Goal: Task Accomplishment & Management: Manage account settings

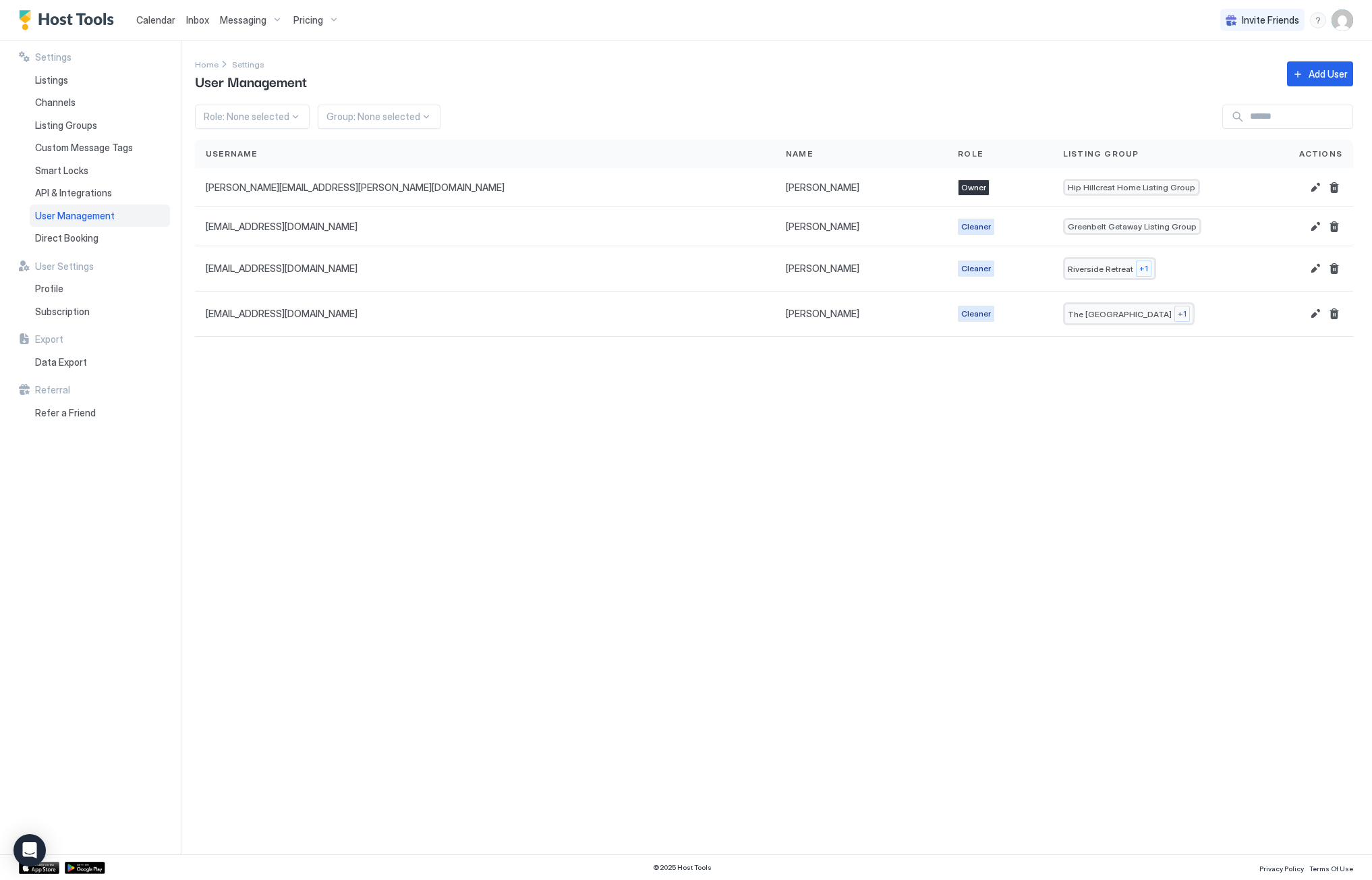
click at [151, 23] on span "Calendar" at bounding box center [156, 19] width 39 height 11
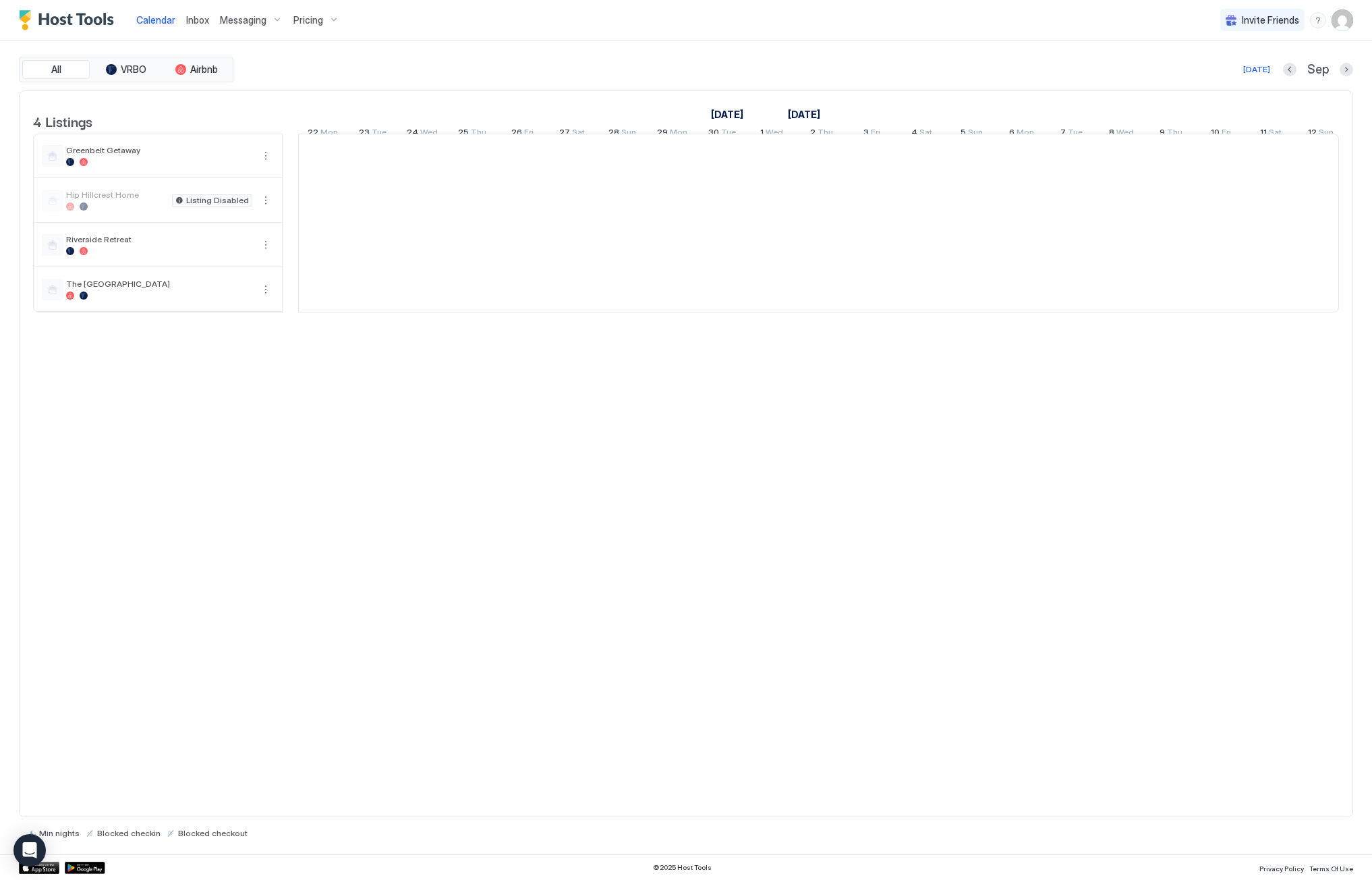
scroll to position [0, 749]
click at [242, 23] on span "Messaging" at bounding box center [243, 20] width 46 height 12
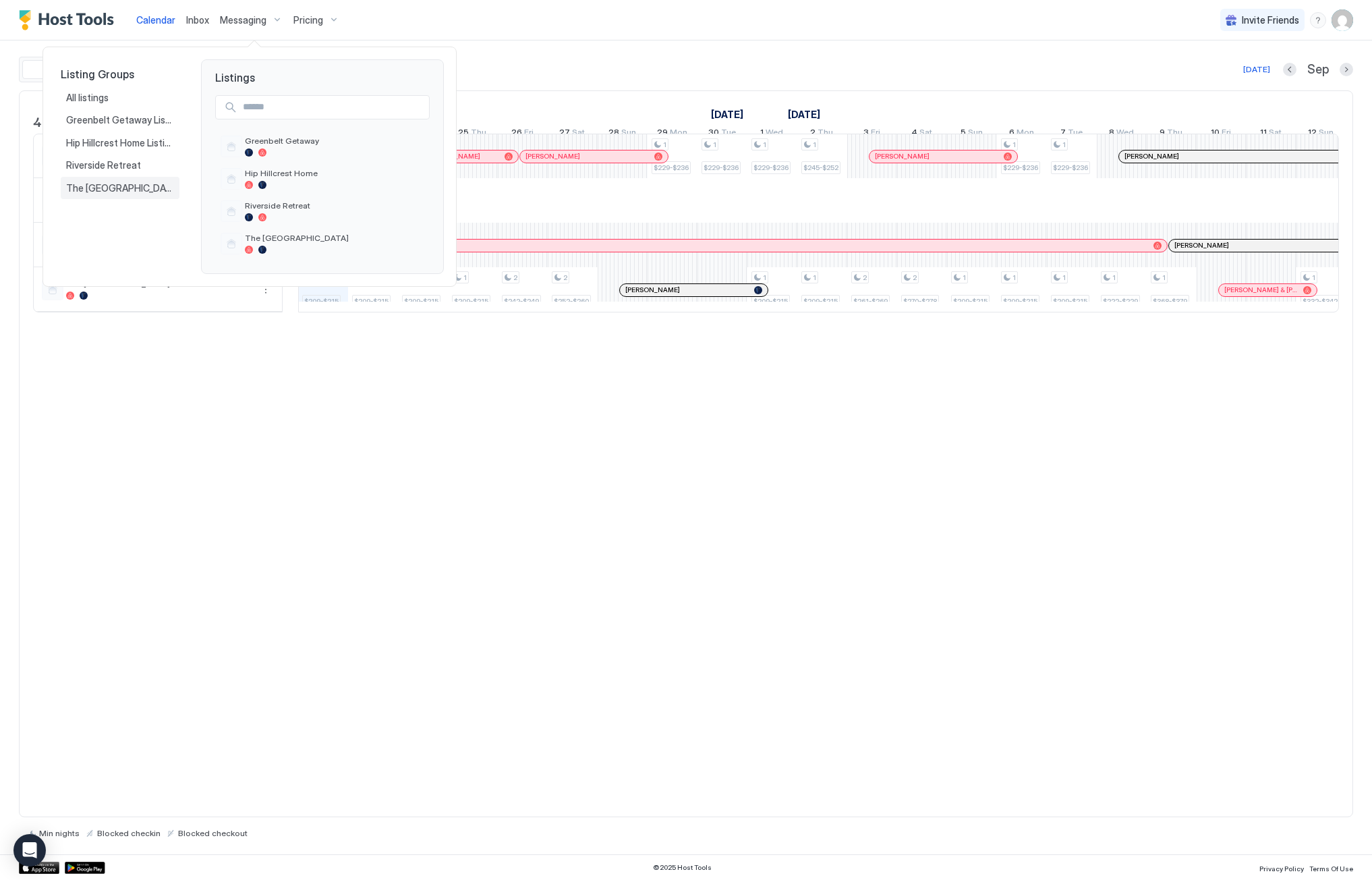
click at [120, 191] on span "The [GEOGRAPHIC_DATA]" at bounding box center [120, 188] width 108 height 12
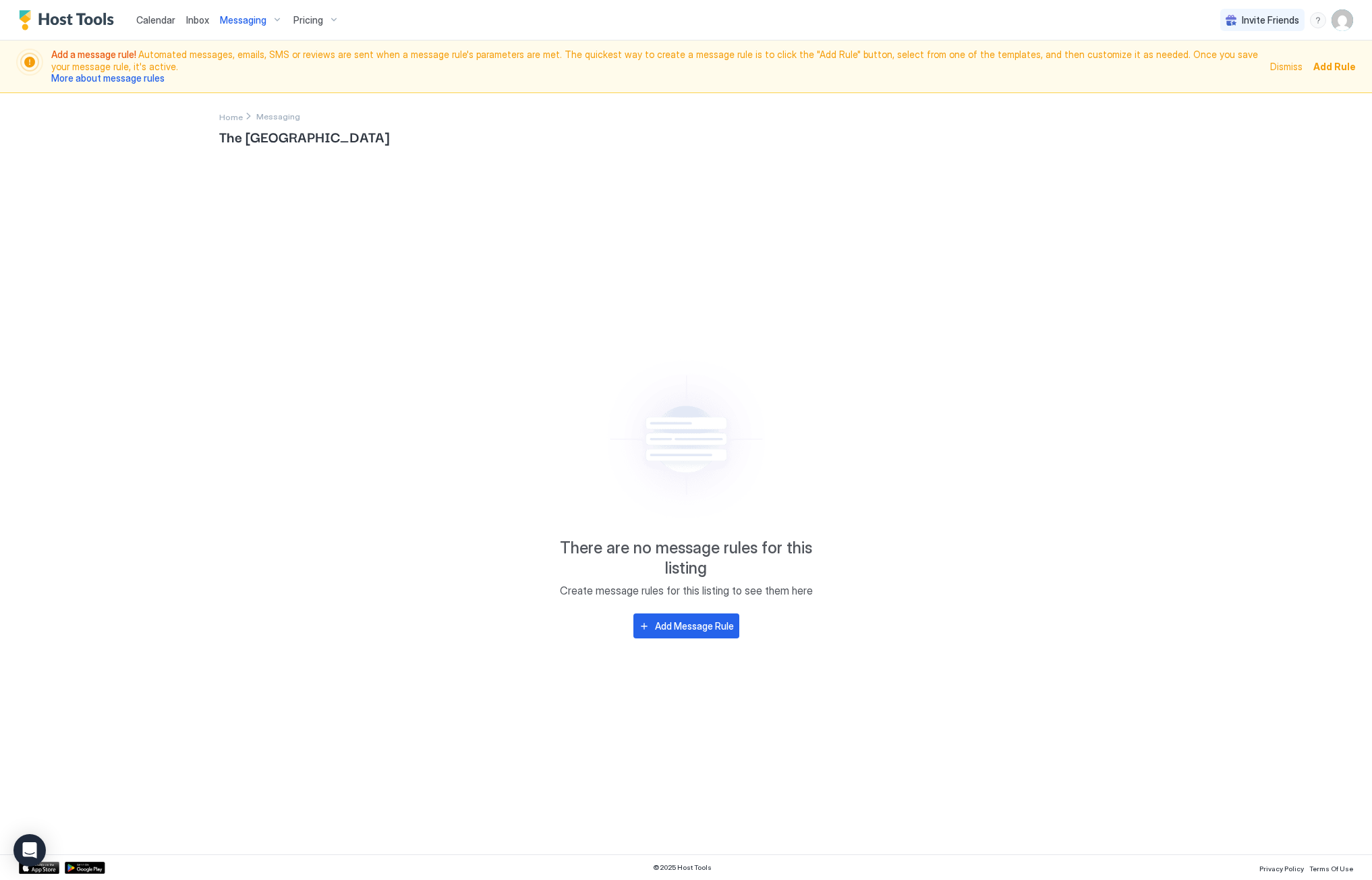
click at [265, 19] on div "Messaging" at bounding box center [251, 20] width 74 height 23
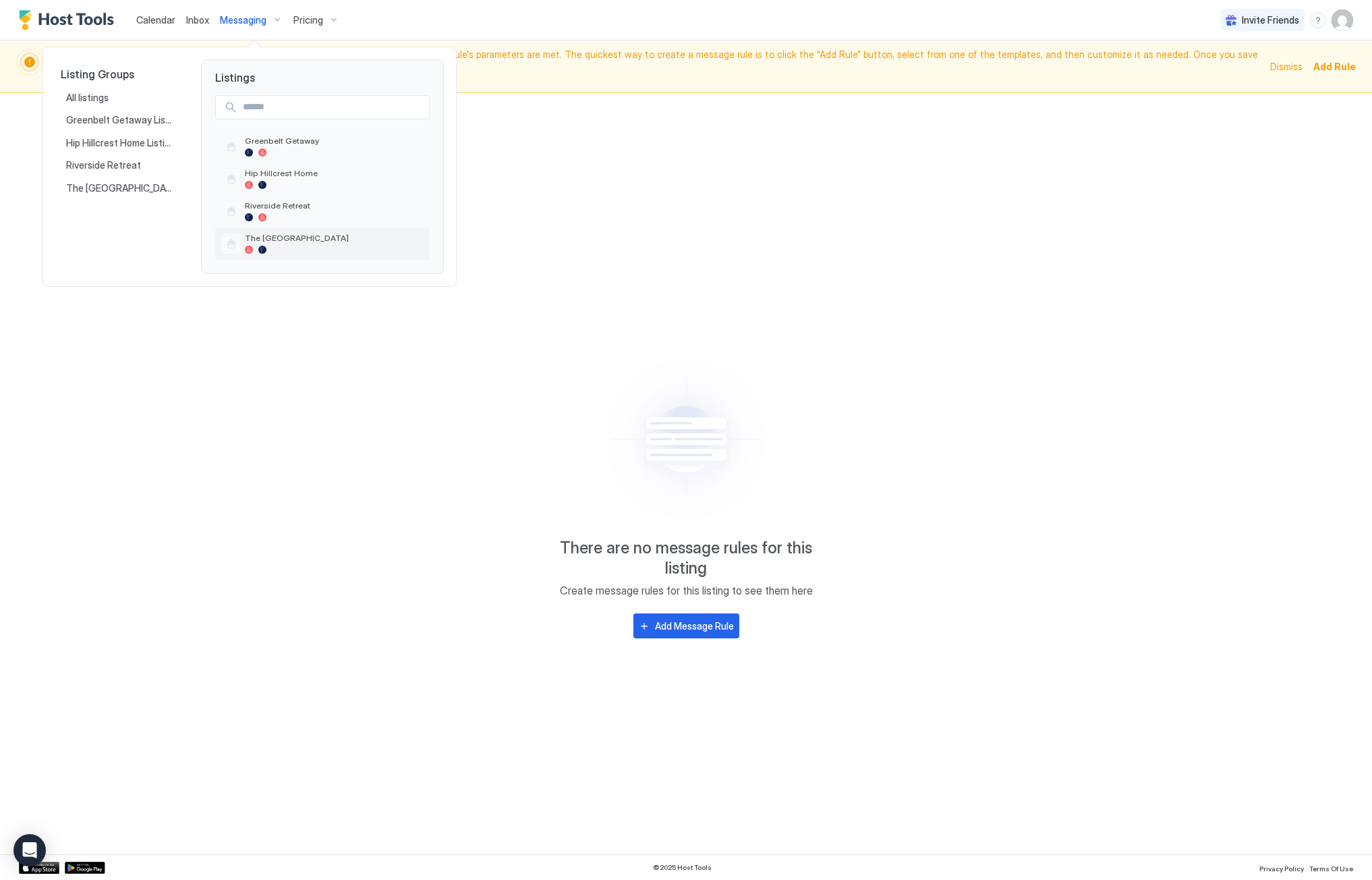
click at [269, 242] on span "The [GEOGRAPHIC_DATA]" at bounding box center [334, 238] width 179 height 10
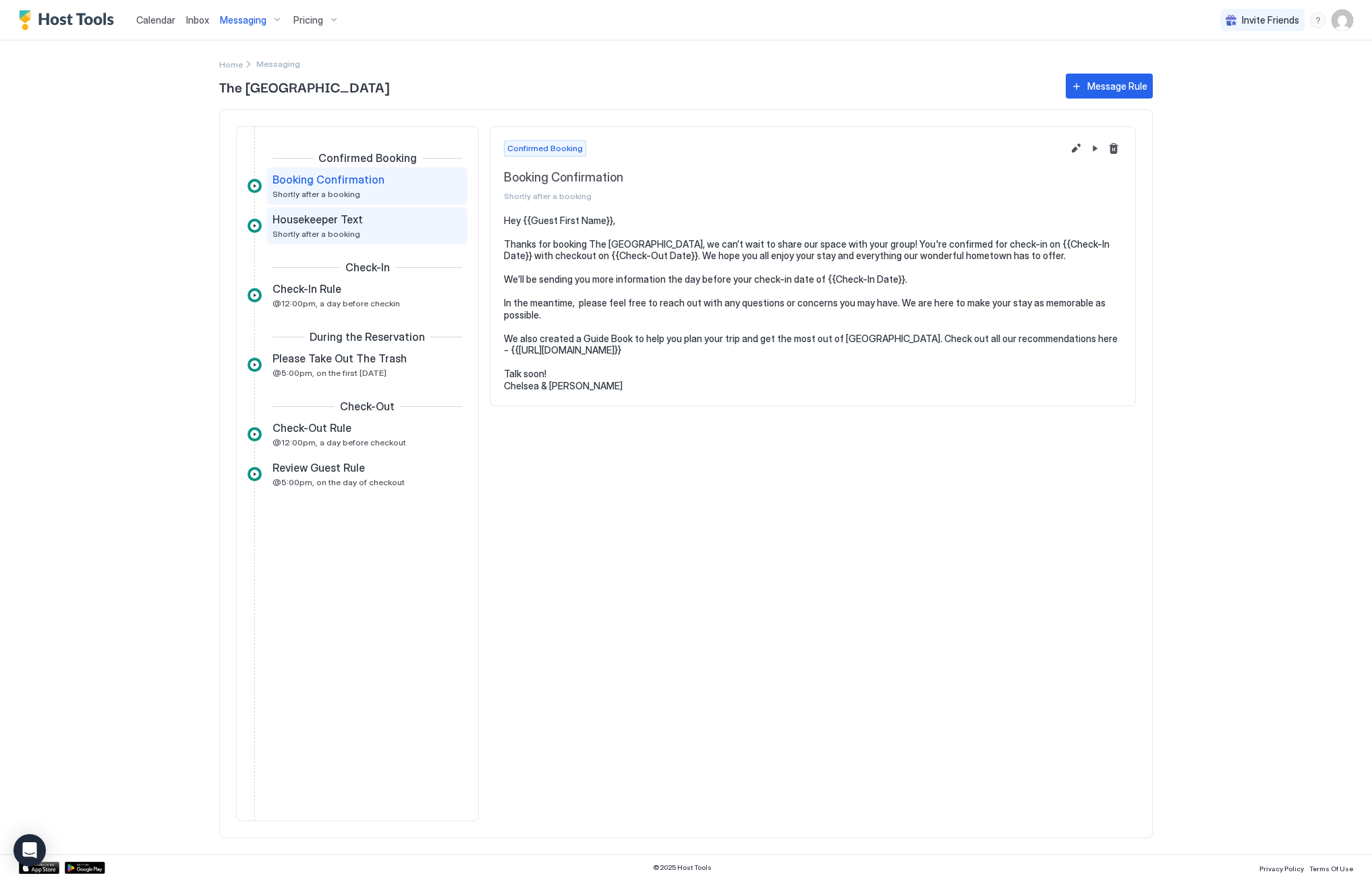
click at [323, 225] on span "Housekeeper Text" at bounding box center [318, 219] width 90 height 14
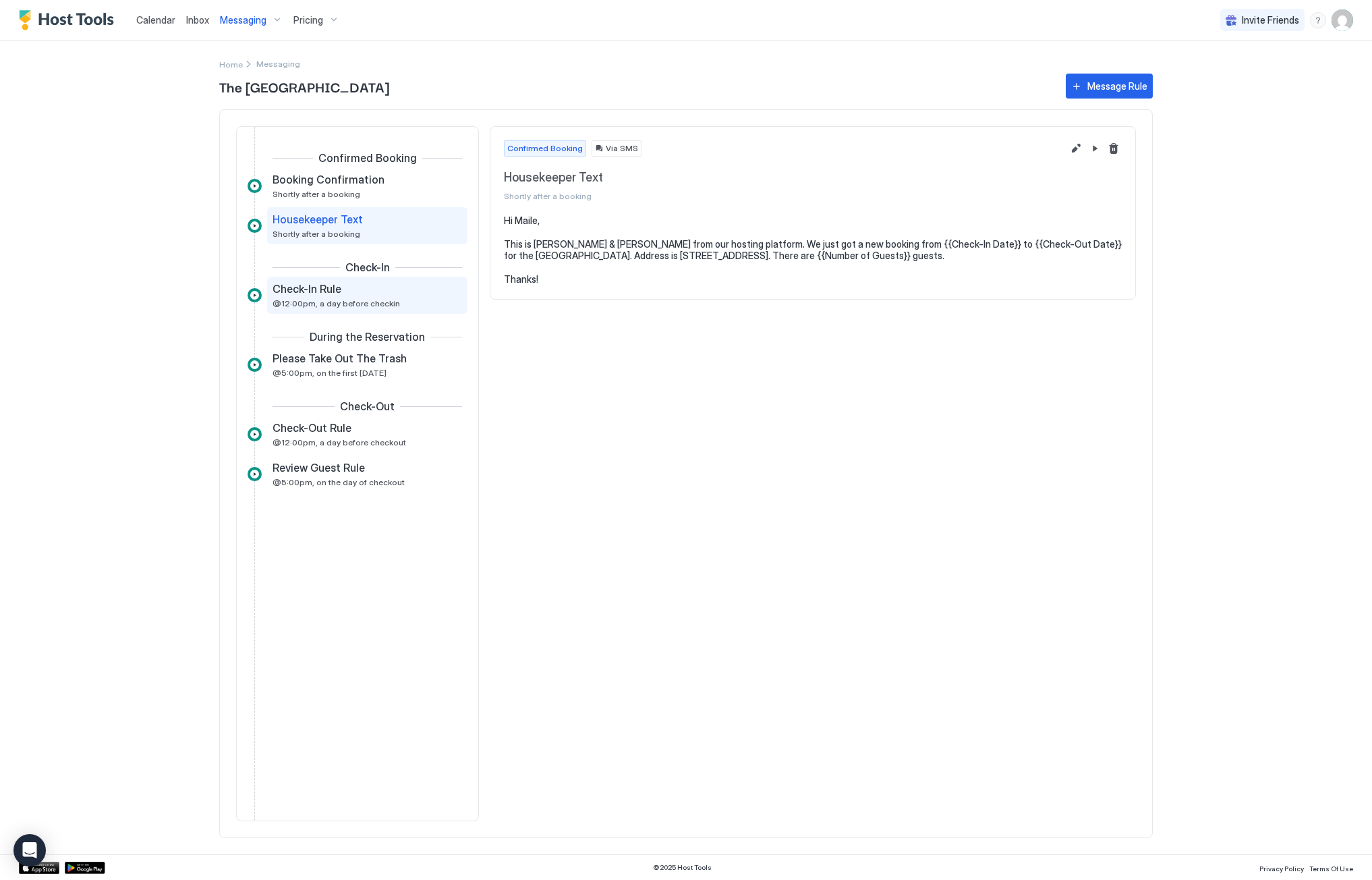
click at [326, 293] on span "Check-In Rule" at bounding box center [306, 289] width 69 height 14
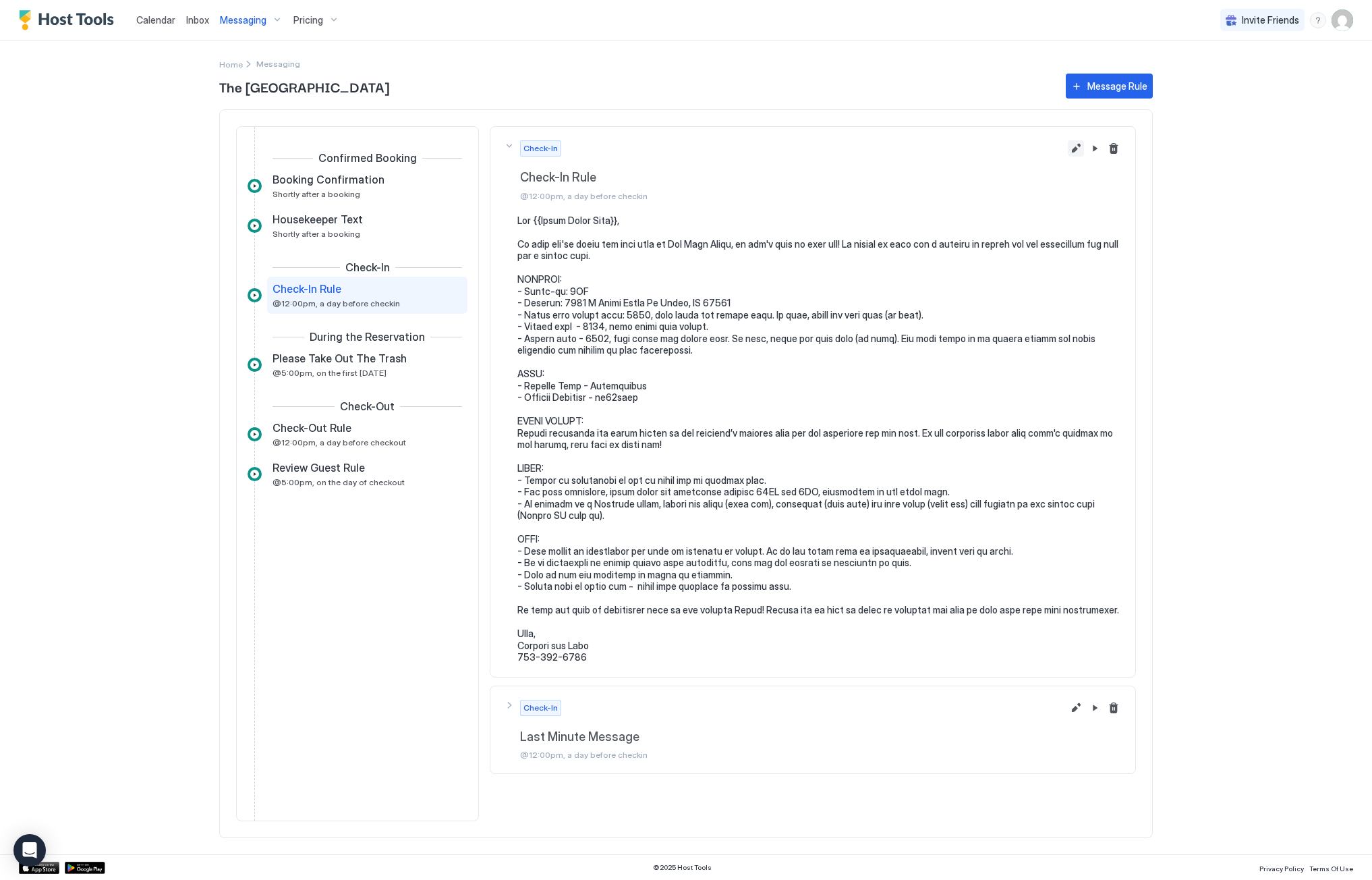
click at [1074, 151] on button "Edit message rule" at bounding box center [1075, 148] width 17 height 17
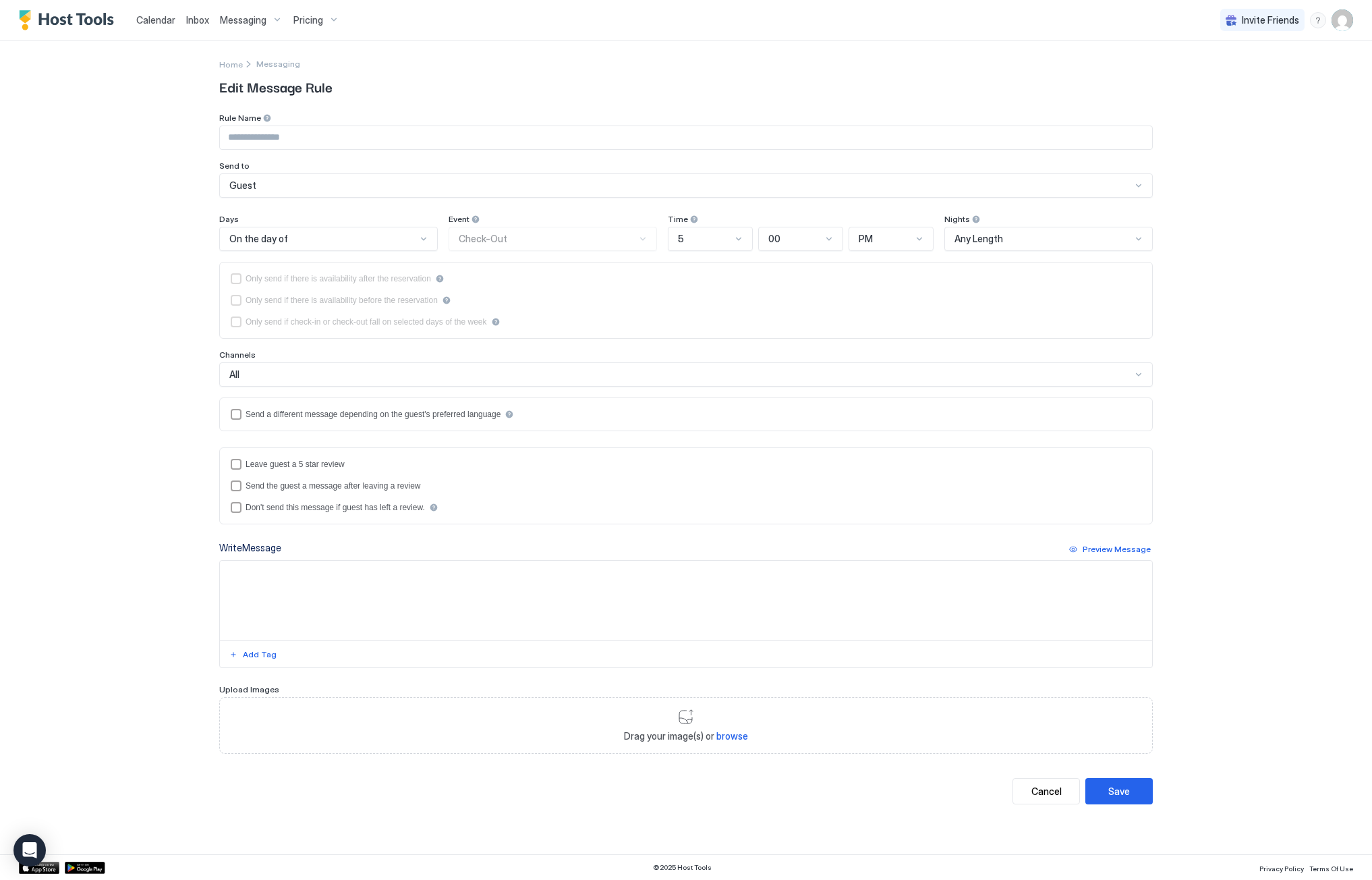
type input "**********"
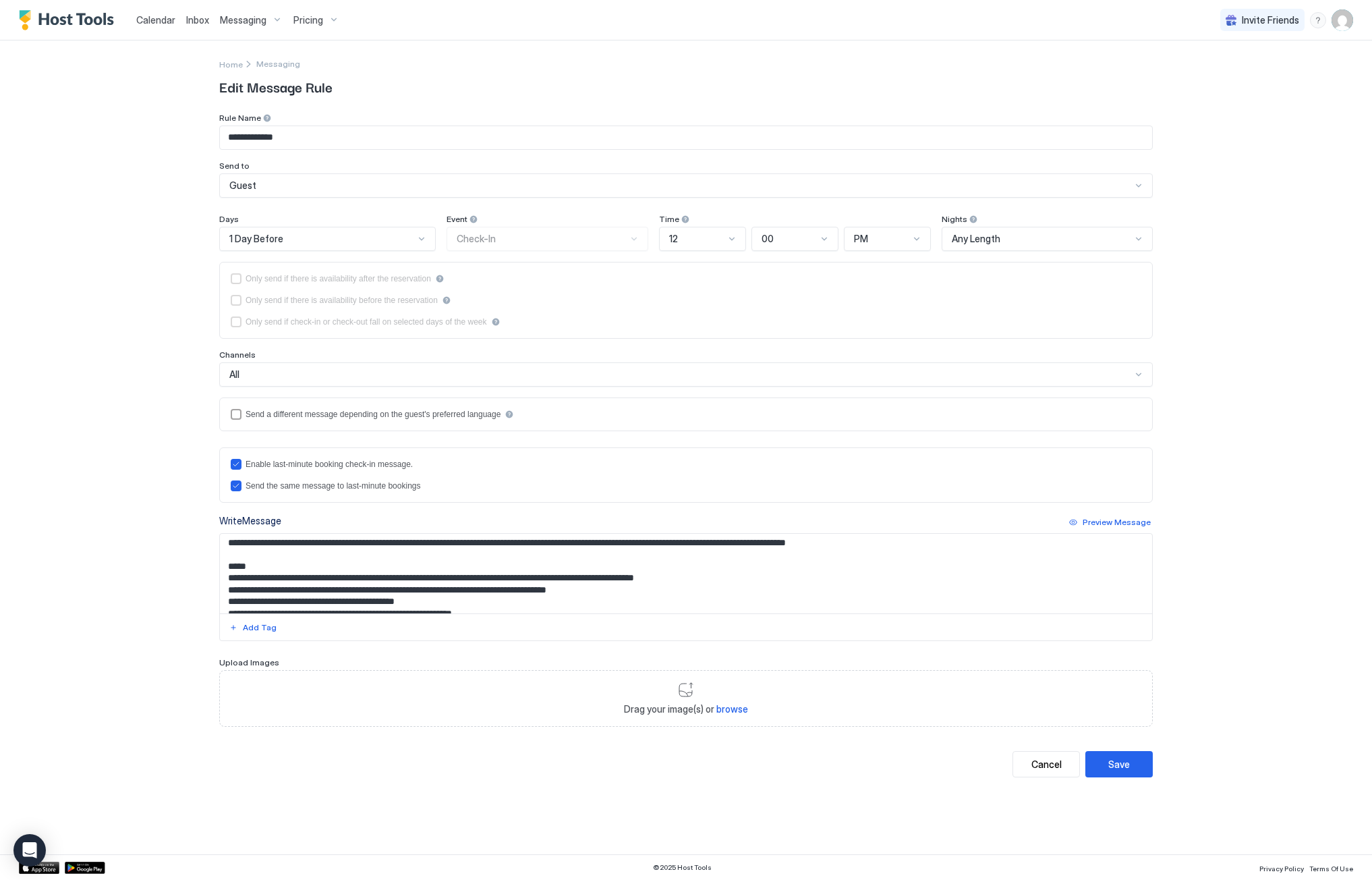
scroll to position [203, 0]
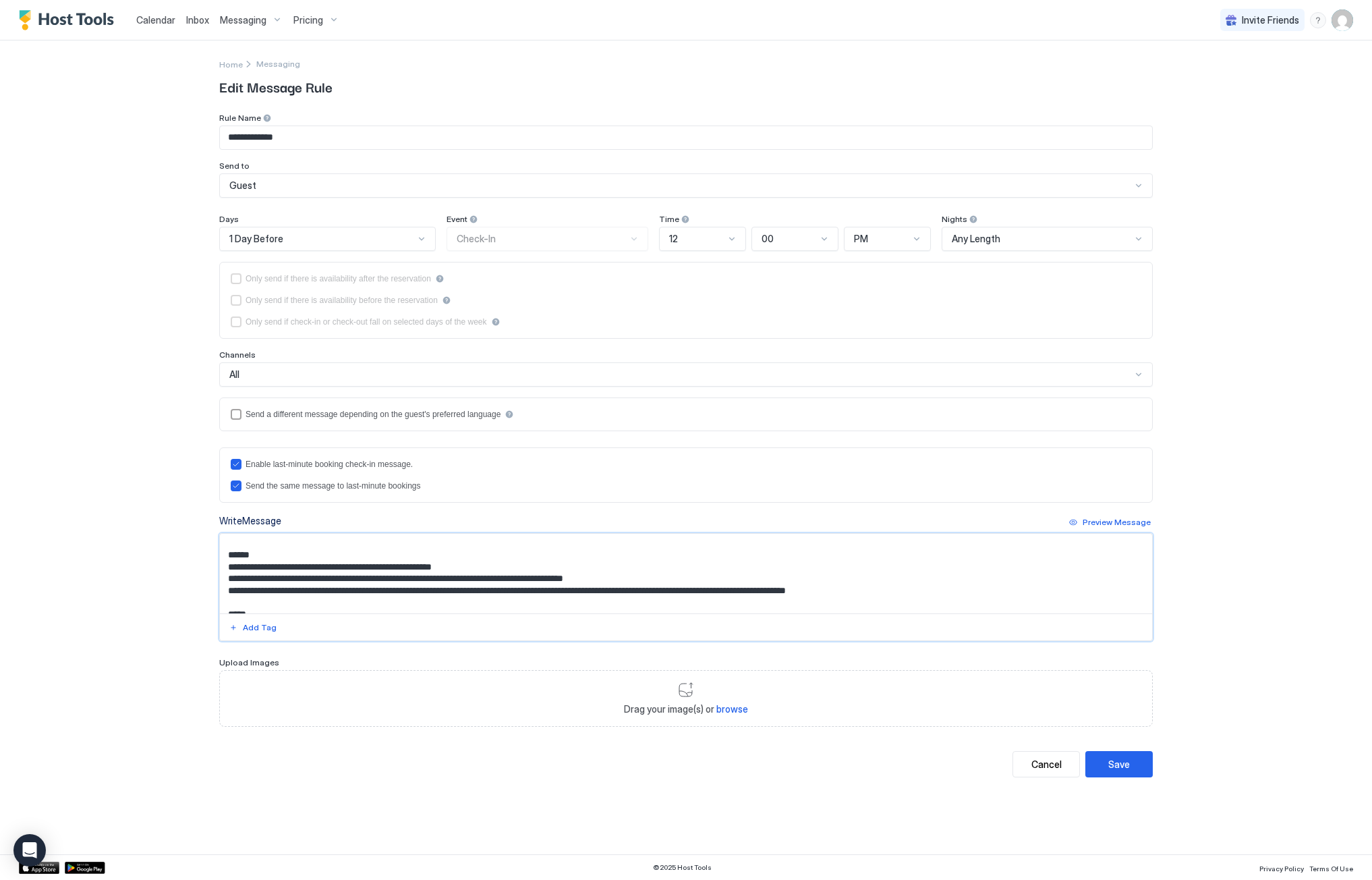
click at [642, 580] on textarea "Input Field" at bounding box center [686, 573] width 932 height 79
click at [267, 557] on textarea "Input Field" at bounding box center [686, 573] width 932 height 79
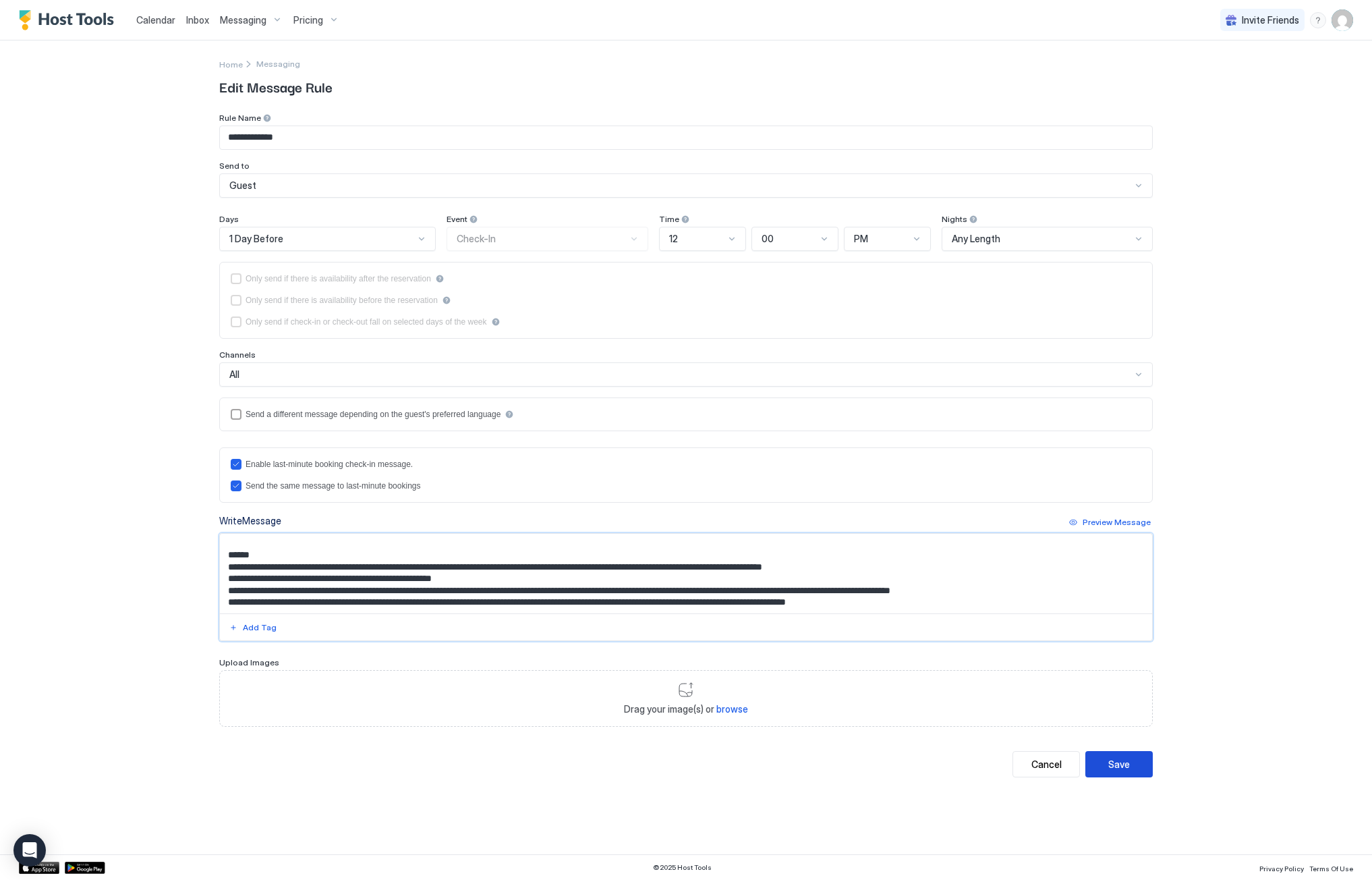
type textarea "**********"
click at [1124, 758] on div "Save" at bounding box center [1119, 764] width 22 height 14
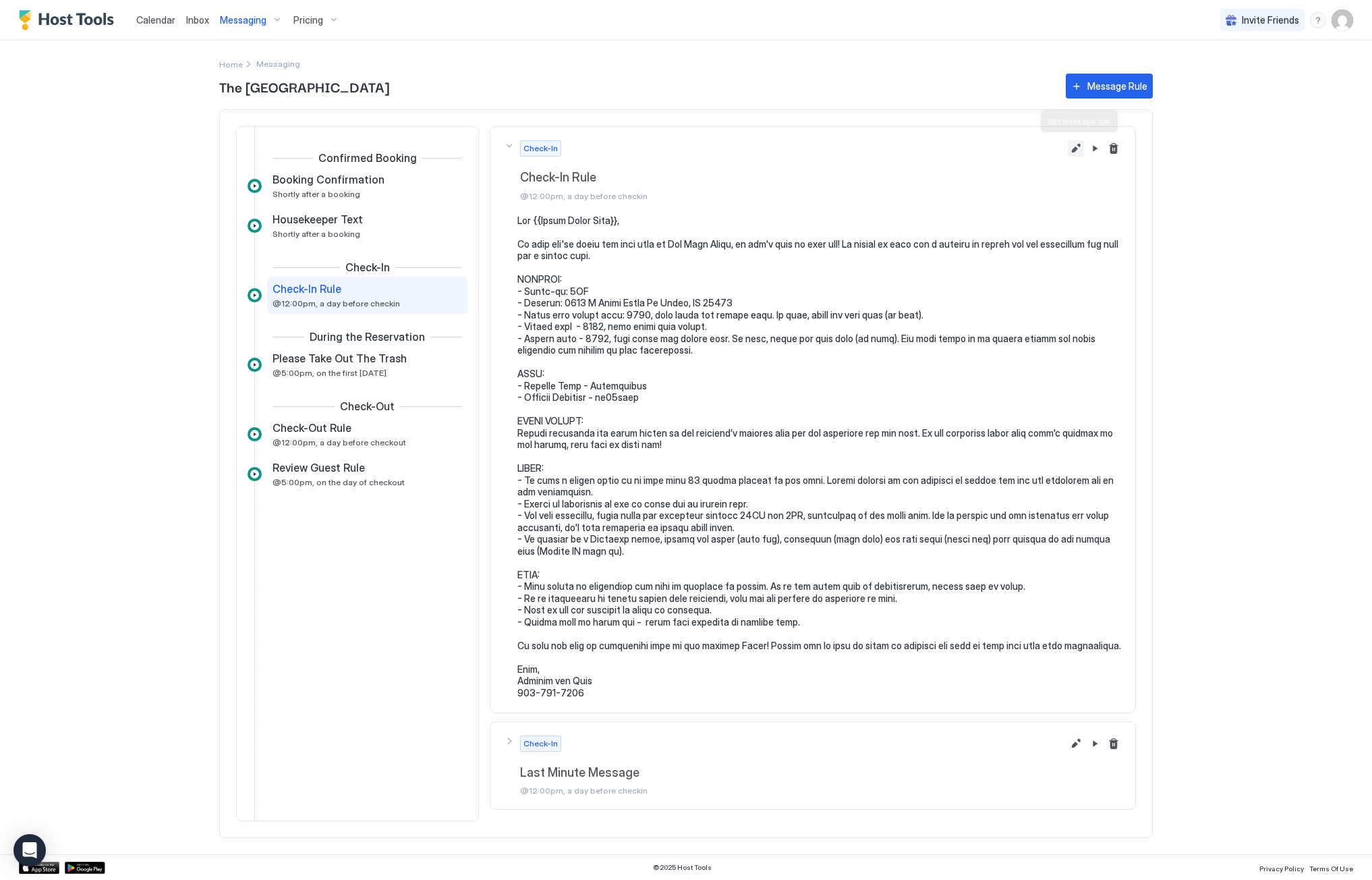
click at [1077, 143] on button "Edit message rule" at bounding box center [1075, 148] width 17 height 17
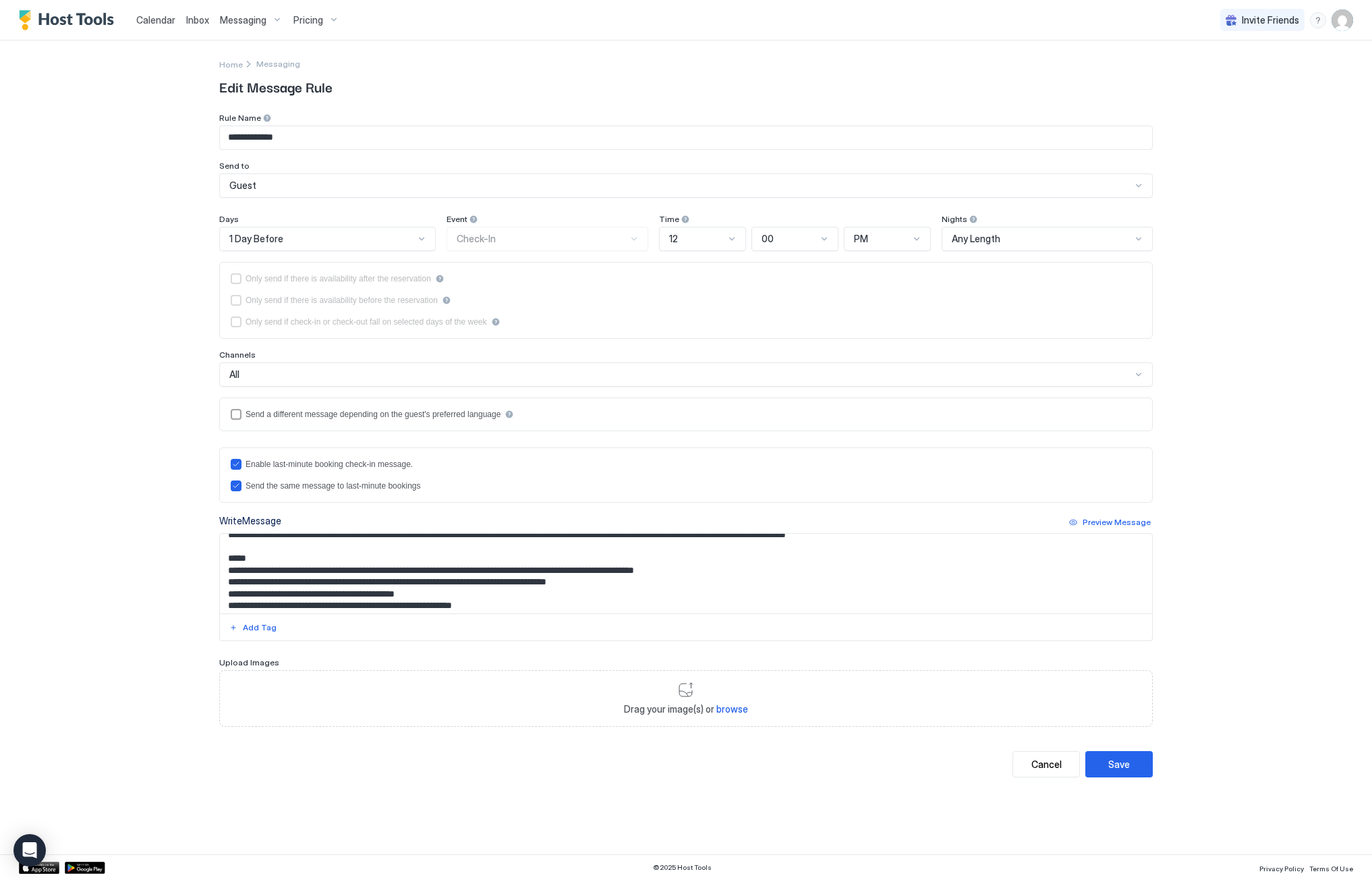
scroll to position [203, 0]
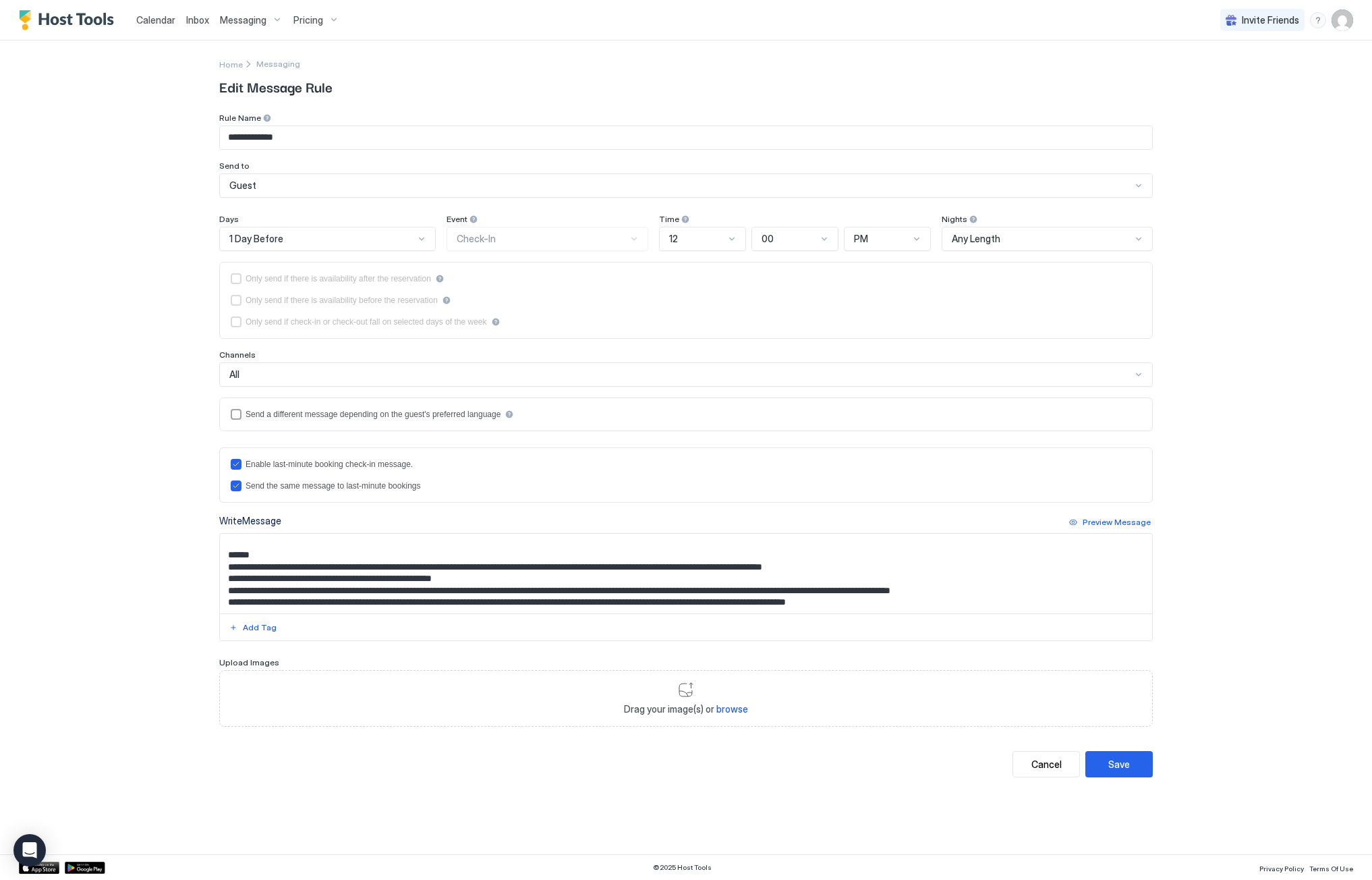
click at [1039, 588] on textarea "Input Field" at bounding box center [686, 573] width 932 height 79
paste textarea "**********"
click at [236, 601] on textarea "Input Field" at bounding box center [686, 573] width 932 height 79
click at [460, 601] on textarea "Input Field" at bounding box center [686, 573] width 932 height 79
type textarea "**********"
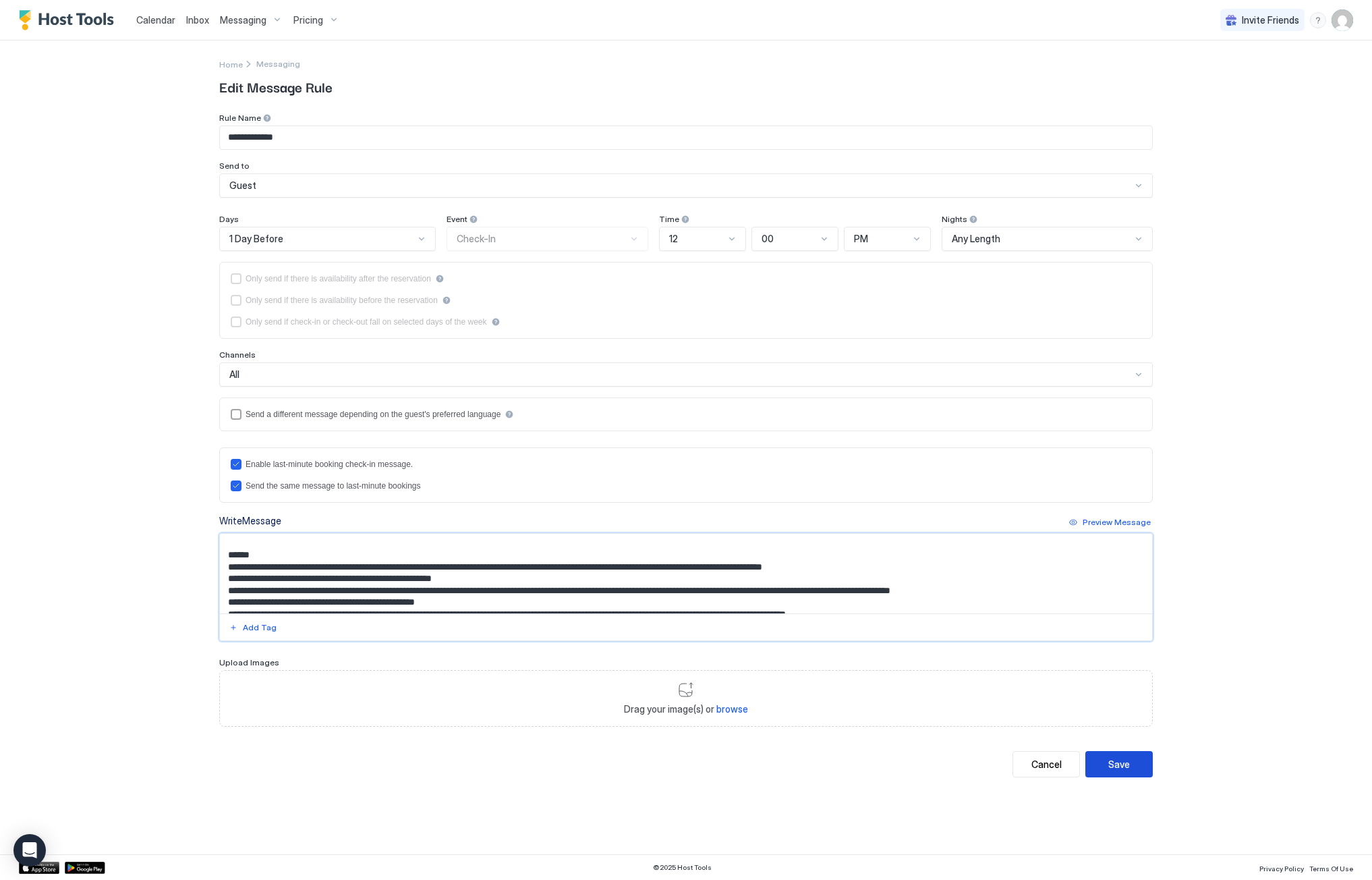
click at [1129, 765] on div "Save" at bounding box center [1119, 764] width 22 height 14
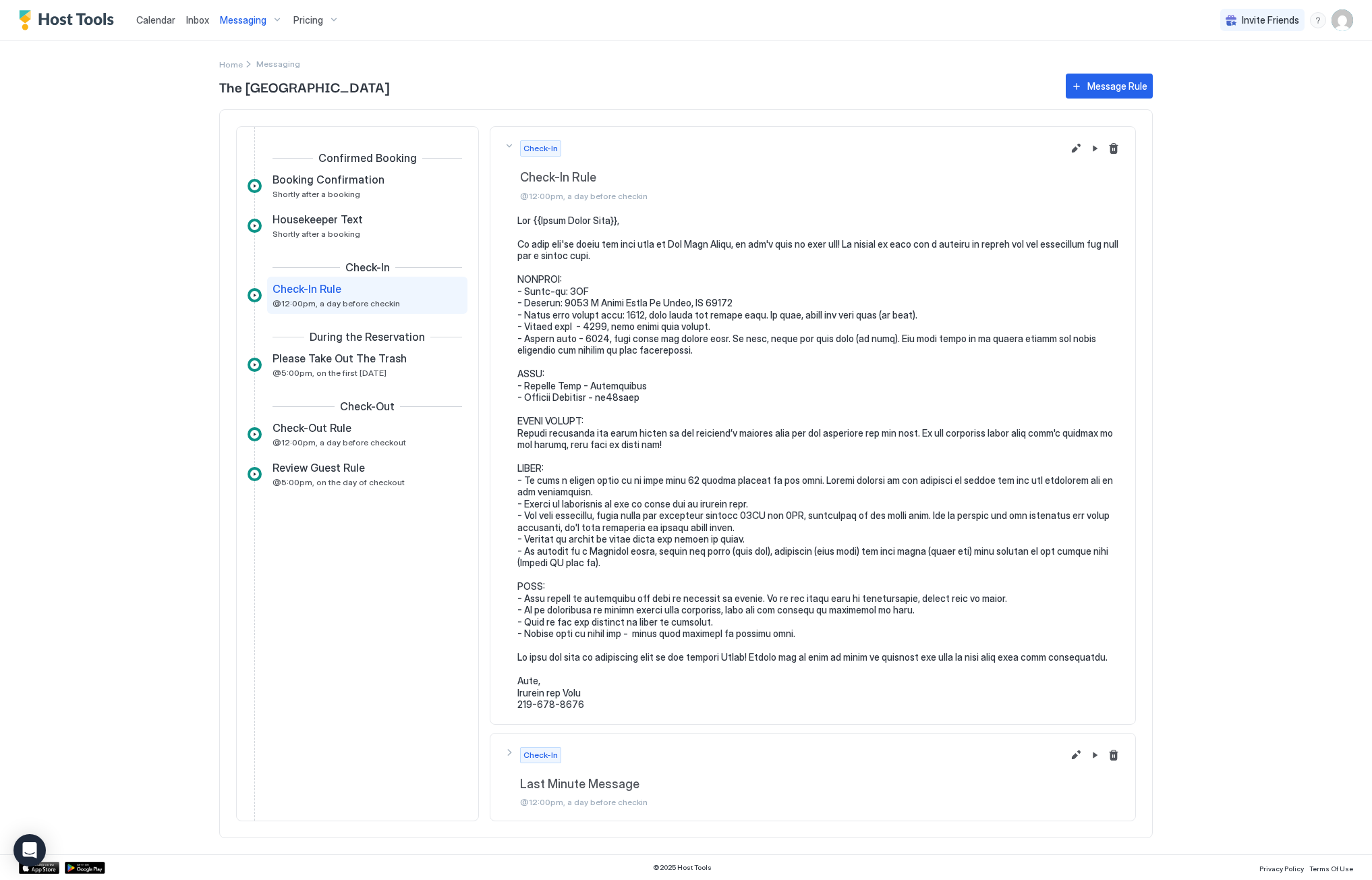
click at [145, 22] on span "Calendar" at bounding box center [156, 19] width 39 height 11
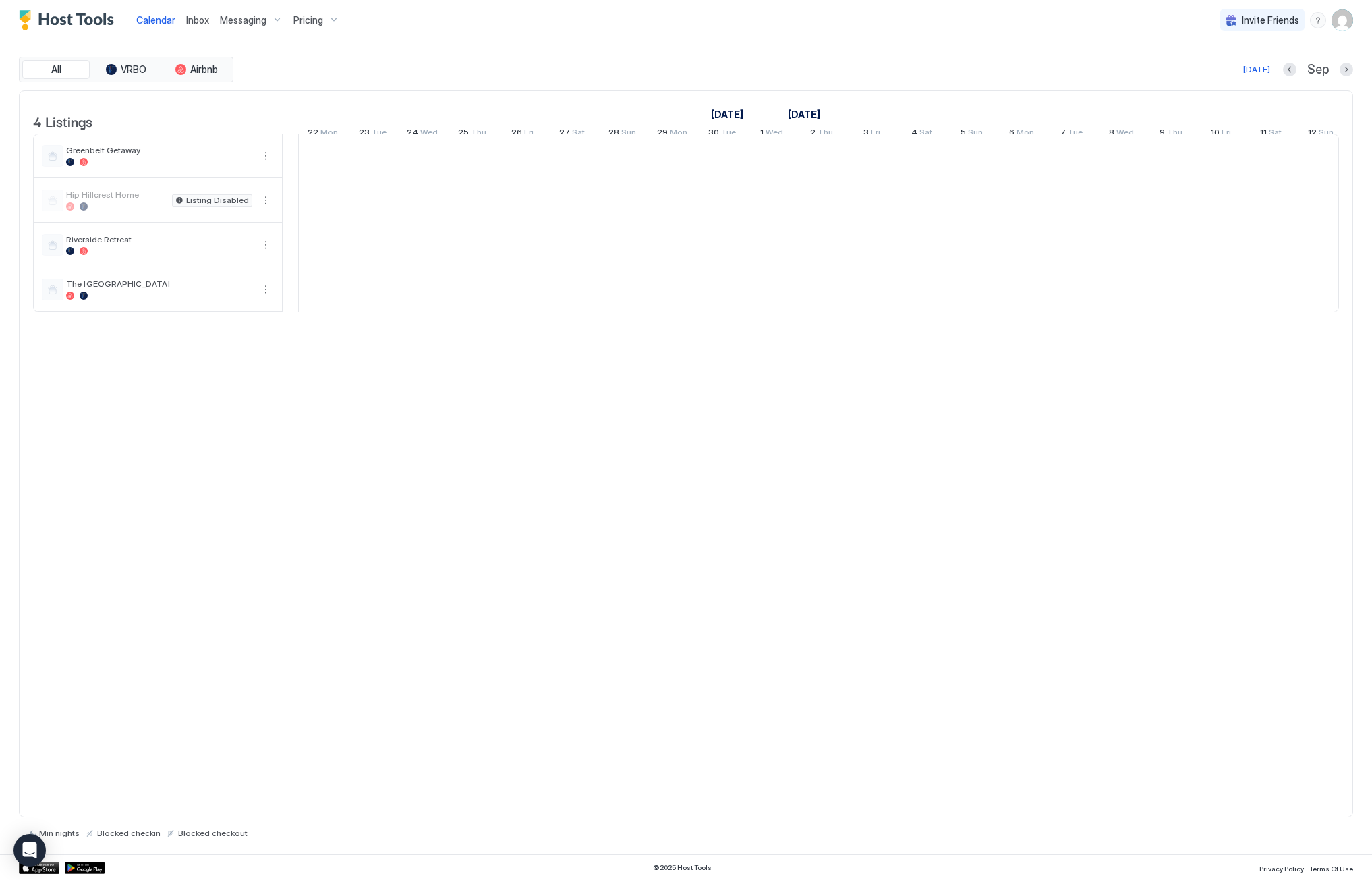
scroll to position [0, 749]
